Goal: Information Seeking & Learning: Learn about a topic

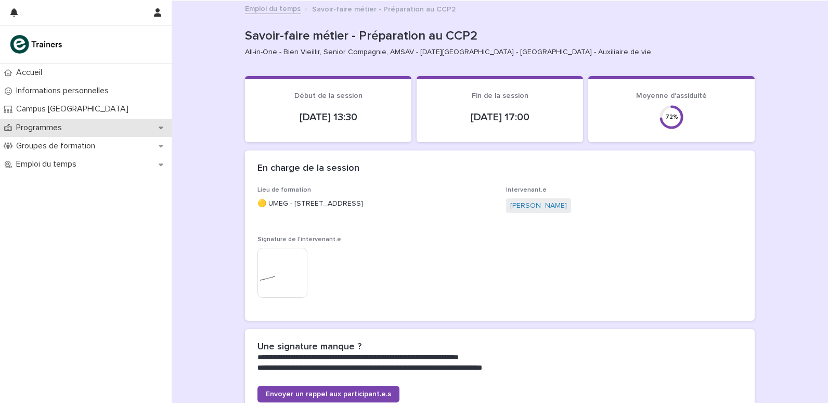
click at [162, 132] on div "Programmes" at bounding box center [86, 128] width 172 height 18
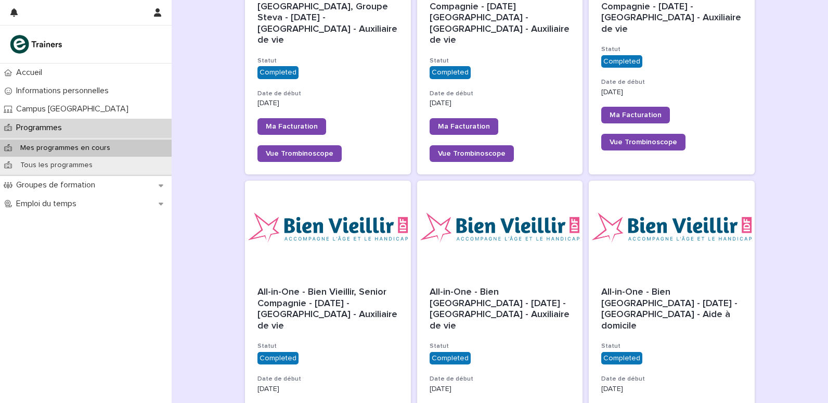
scroll to position [585, 0]
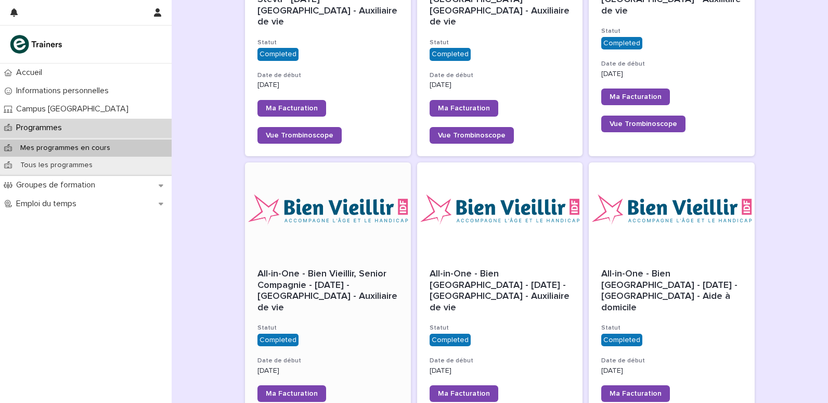
click at [315, 262] on div "All-in-One - Bien Vieillir, Senior Compagnie - [DATE] - [GEOGRAPHIC_DATA] - Aux…" at bounding box center [328, 348] width 166 height 185
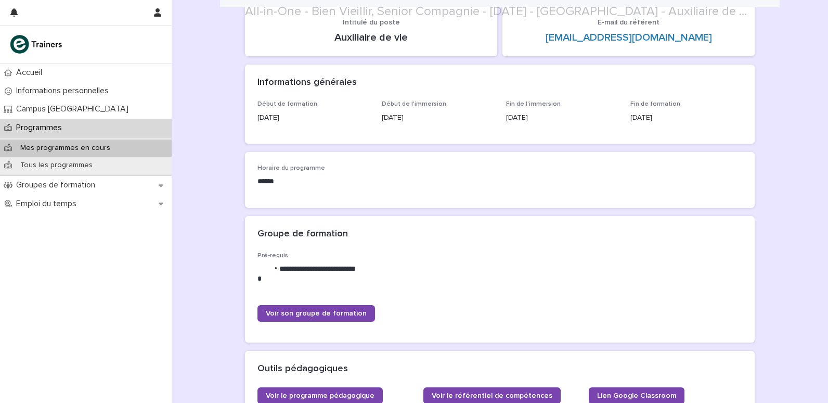
scroll to position [104, 0]
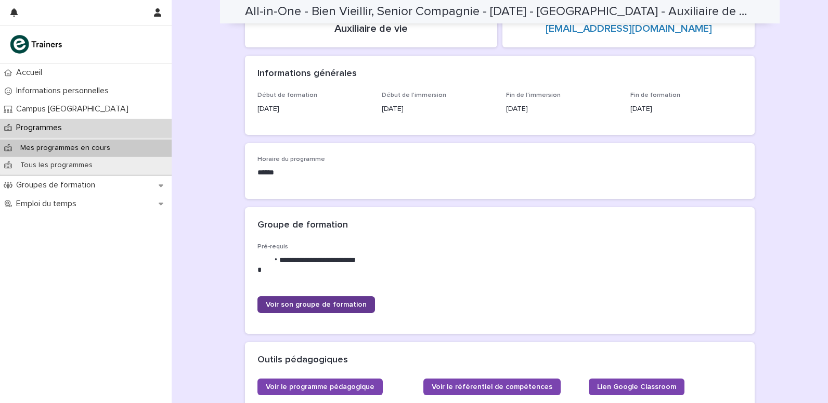
click at [326, 304] on span "Voir son groupe de formation" at bounding box center [316, 304] width 101 height 7
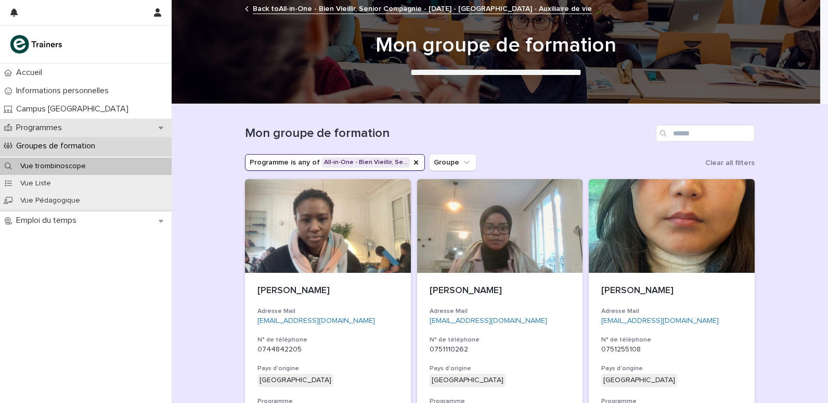
click at [43, 131] on p "Programmes" at bounding box center [41, 128] width 58 height 10
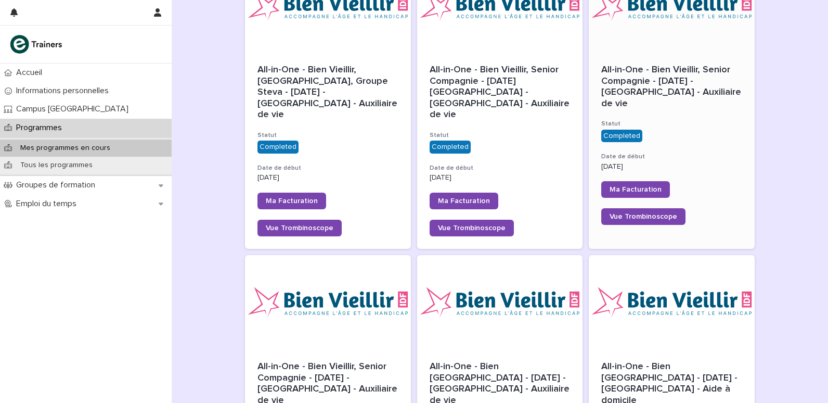
scroll to position [481, 0]
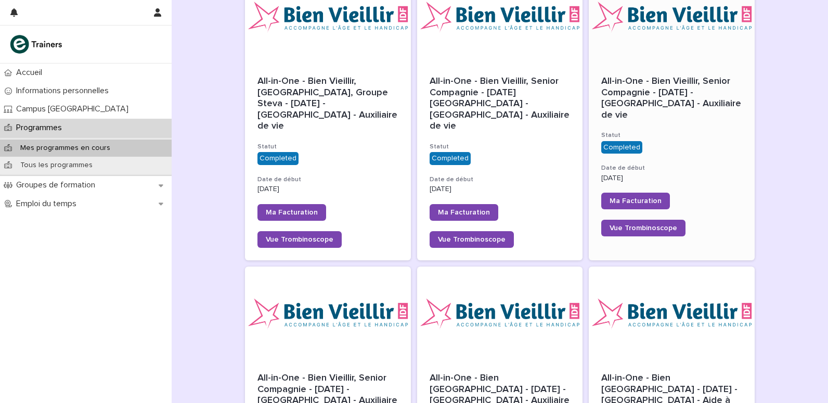
click at [691, 164] on h3 "Date de début" at bounding box center [671, 168] width 141 height 8
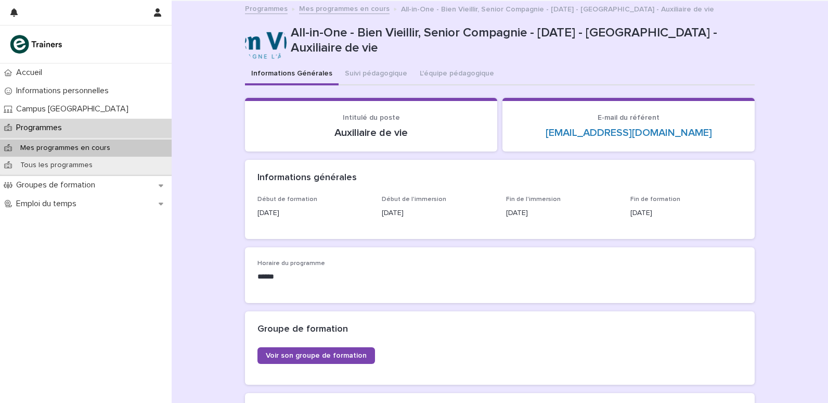
scroll to position [52, 0]
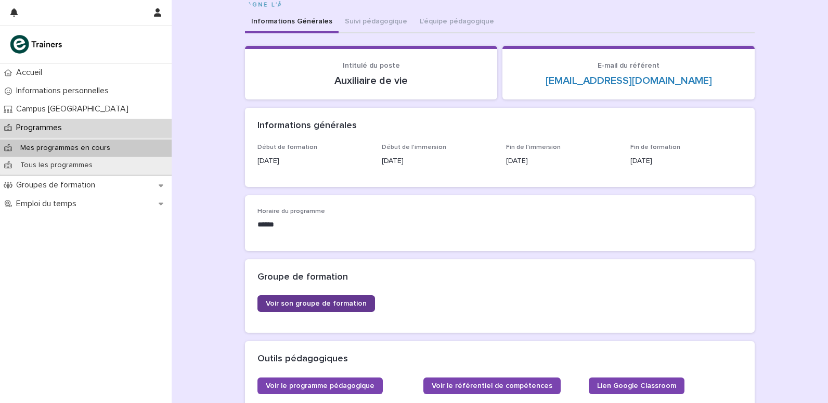
click at [356, 304] on span "Voir son groupe de formation" at bounding box center [316, 303] width 101 height 7
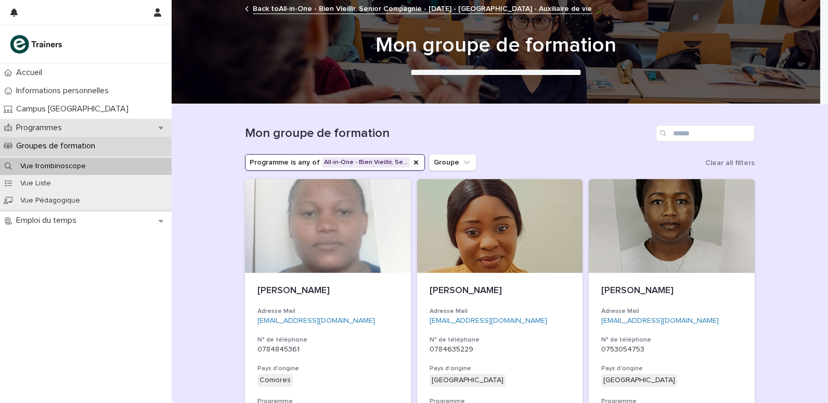
click at [59, 124] on p "Programmes" at bounding box center [41, 128] width 58 height 10
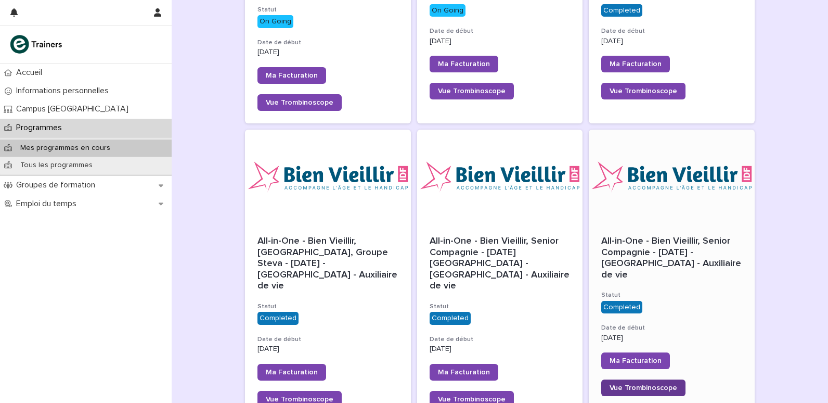
scroll to position [468, 0]
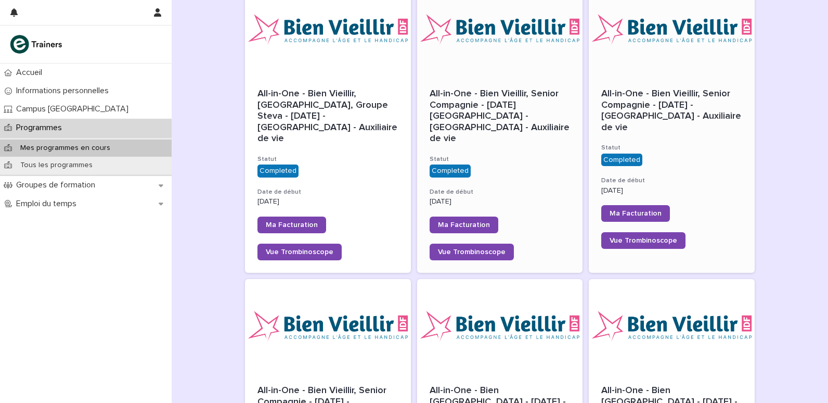
click at [486, 89] on span "All-in-One - Bien Vieillir, Senior Compagnie - [DATE][GEOGRAPHIC_DATA] - [GEOGR…" at bounding box center [501, 116] width 142 height 54
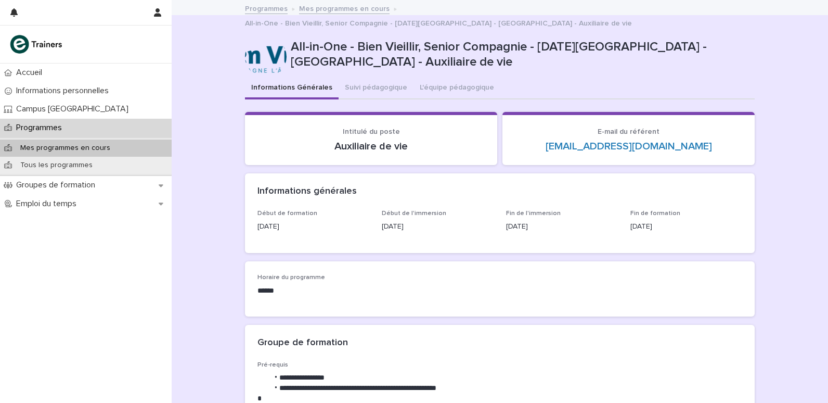
click at [84, 131] on div "Programmes" at bounding box center [86, 128] width 172 height 18
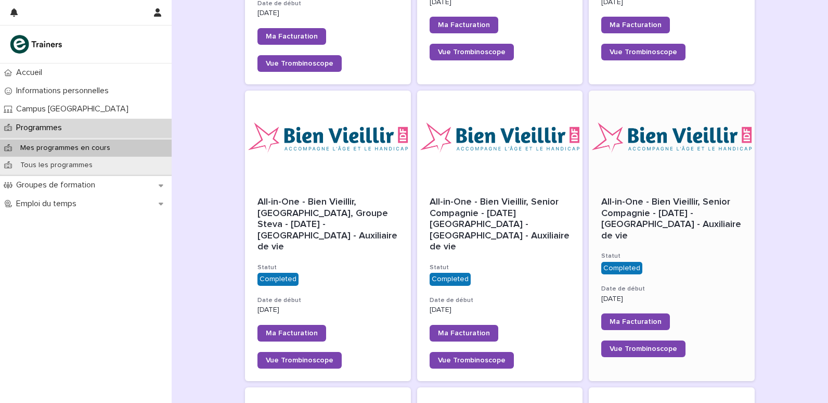
scroll to position [364, 0]
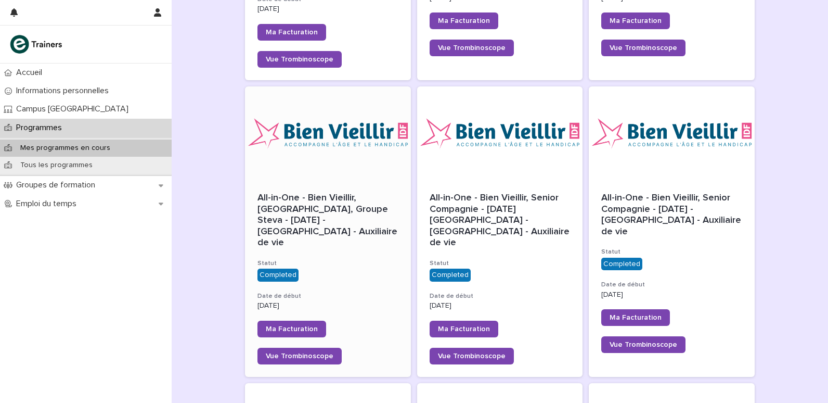
click at [348, 193] on span "All-in-One - Bien Vieillir, [GEOGRAPHIC_DATA], Groupe Steva - [DATE] - [GEOGRAP…" at bounding box center [328, 220] width 142 height 54
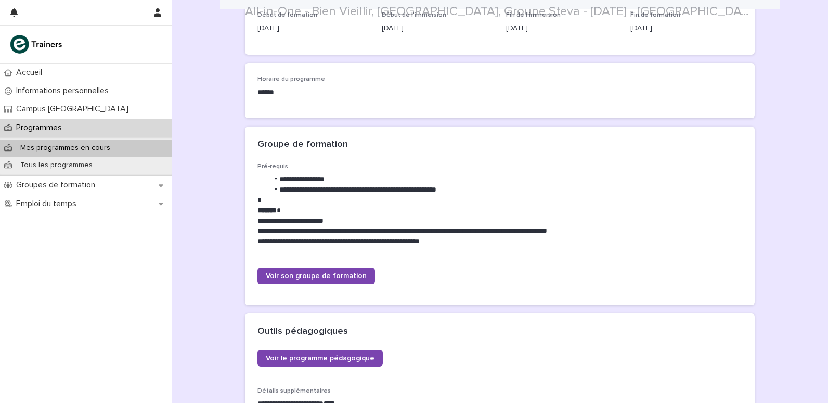
scroll to position [208, 0]
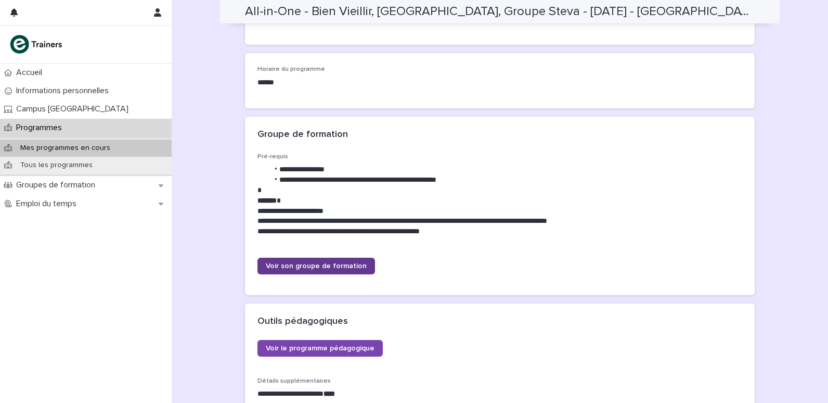
click at [307, 257] on link "Voir son groupe de formation" at bounding box center [316, 265] width 118 height 17
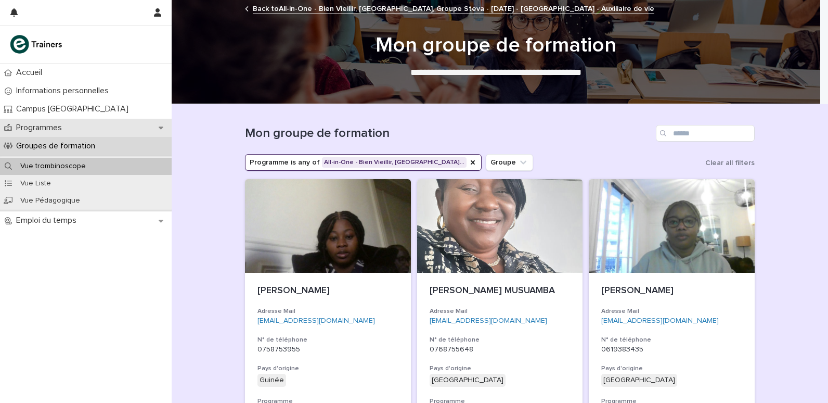
click at [70, 125] on p "Programmes" at bounding box center [41, 128] width 58 height 10
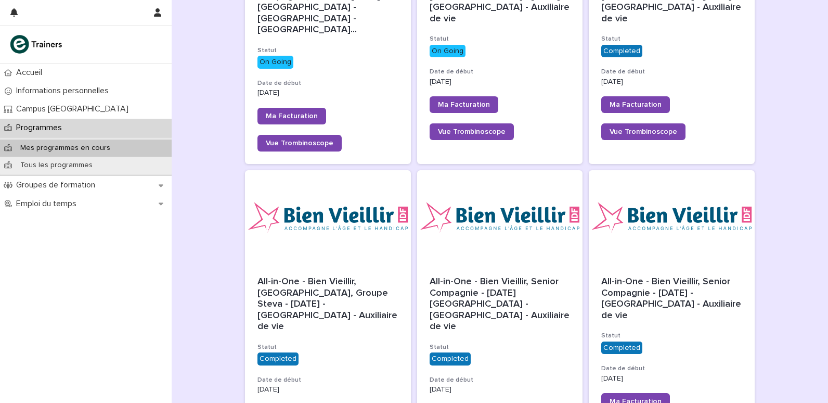
scroll to position [312, 0]
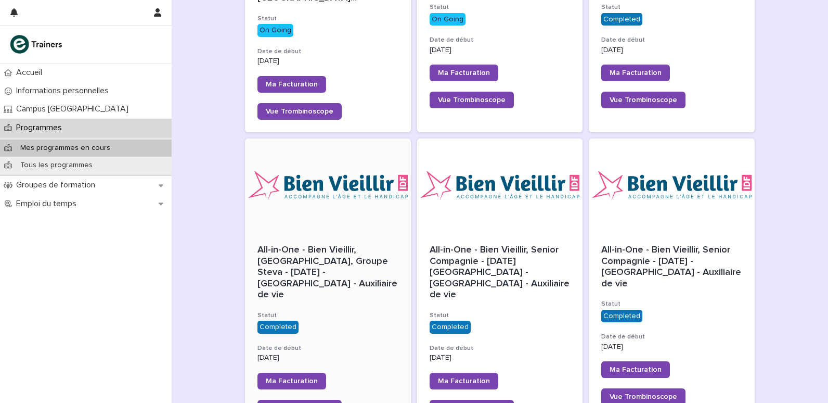
click at [357, 245] on span "All-in-One - Bien Vieillir, [GEOGRAPHIC_DATA], Groupe Steva - [DATE] - [GEOGRAP…" at bounding box center [328, 272] width 142 height 54
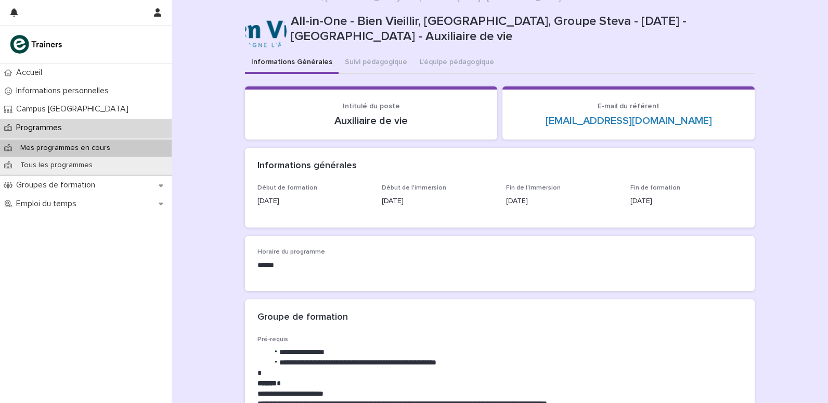
scroll to position [9, 0]
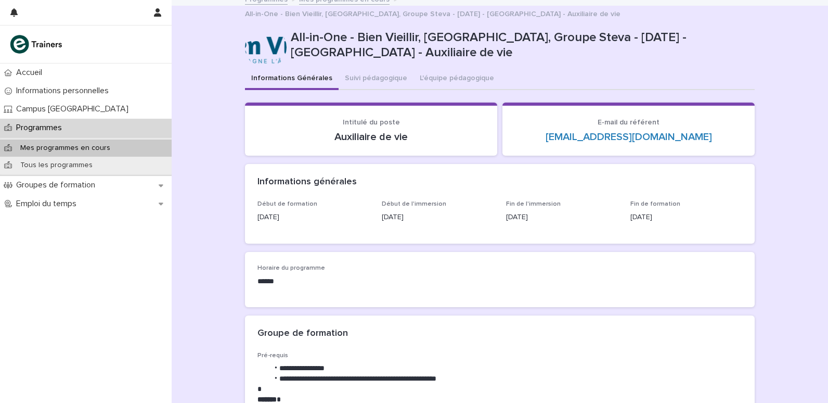
click at [52, 126] on p "Programmes" at bounding box center [41, 128] width 58 height 10
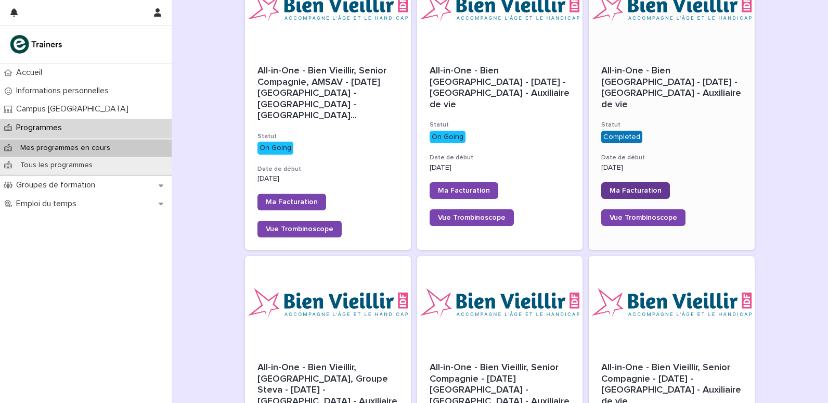
scroll to position [156, 0]
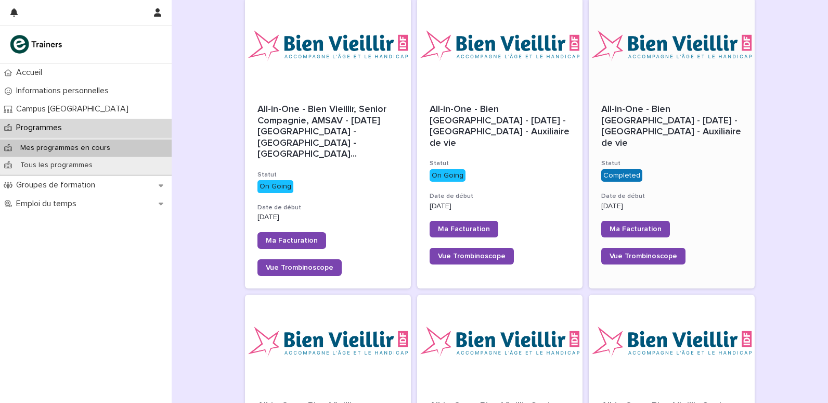
click at [680, 135] on div "All-in-One - Bien [GEOGRAPHIC_DATA] - [DATE] - [GEOGRAPHIC_DATA] - Auxiliaire d…" at bounding box center [671, 126] width 141 height 45
